Goal: Find contact information: Find contact information

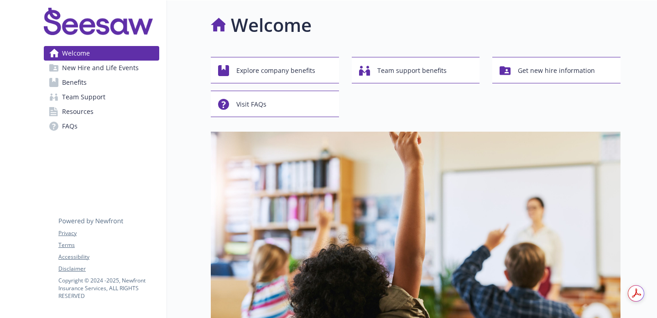
click at [73, 109] on span "Resources" at bounding box center [77, 111] width 31 height 15
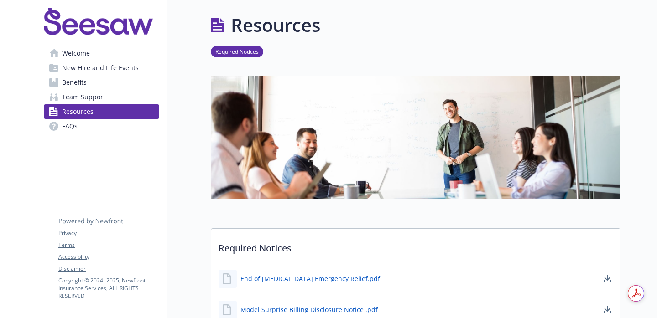
click at [104, 98] on link "Team Support" at bounding box center [101, 97] width 115 height 15
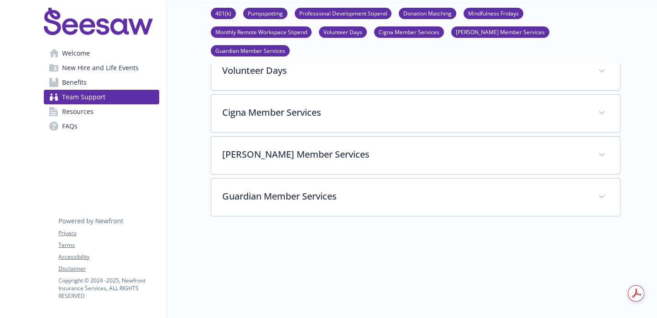
scroll to position [432, 0]
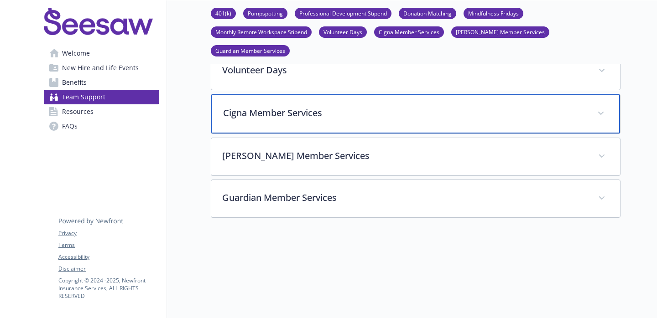
click at [348, 111] on div "Cigna Member Services" at bounding box center [415, 113] width 409 height 39
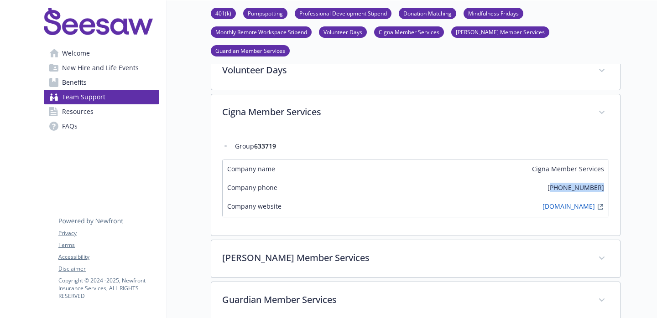
drag, startPoint x: 577, startPoint y: 174, endPoint x: 619, endPoint y: 174, distance: 42.0
click at [619, 174] on div "Group 633719 Company name Cigna Member Services Company phone [PHONE_NUMBER] Co…" at bounding box center [415, 184] width 409 height 104
copy span "800) 244-6224"
